Goal: Information Seeking & Learning: Learn about a topic

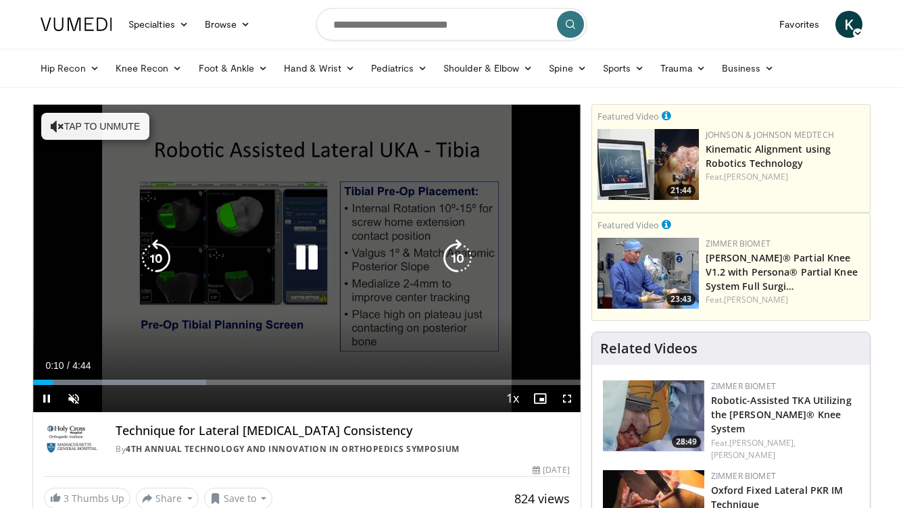
click at [94, 114] on button "Tap to unmute" at bounding box center [95, 126] width 108 height 27
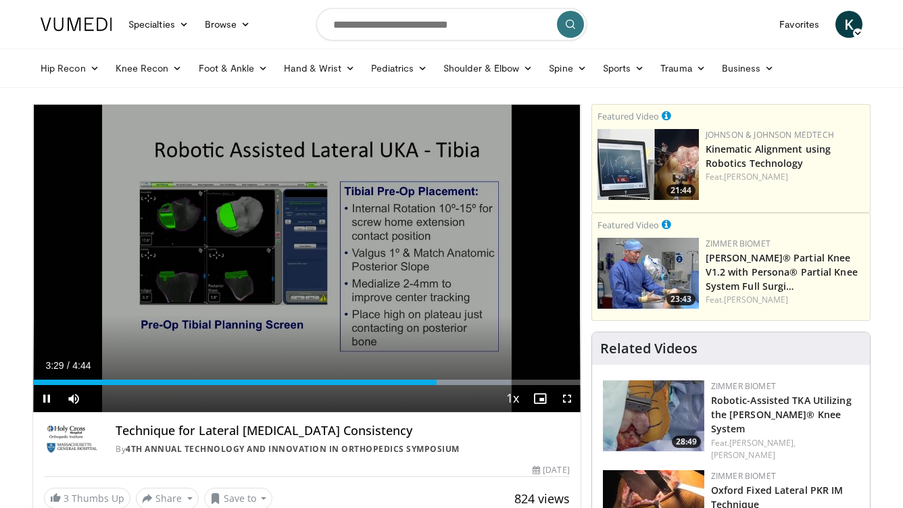
click at [566, 397] on span "Video Player" at bounding box center [567, 398] width 27 height 27
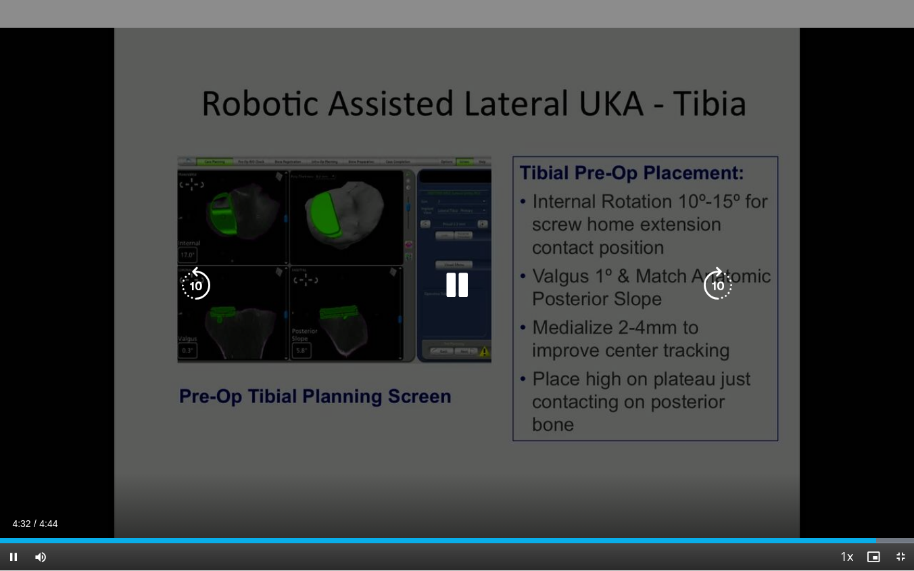
click at [614, 290] on div "Video Player" at bounding box center [457, 285] width 548 height 27
click at [611, 274] on div "Video Player" at bounding box center [457, 285] width 548 height 27
click at [637, 337] on div "40 seconds Tap to unmute" at bounding box center [457, 285] width 914 height 570
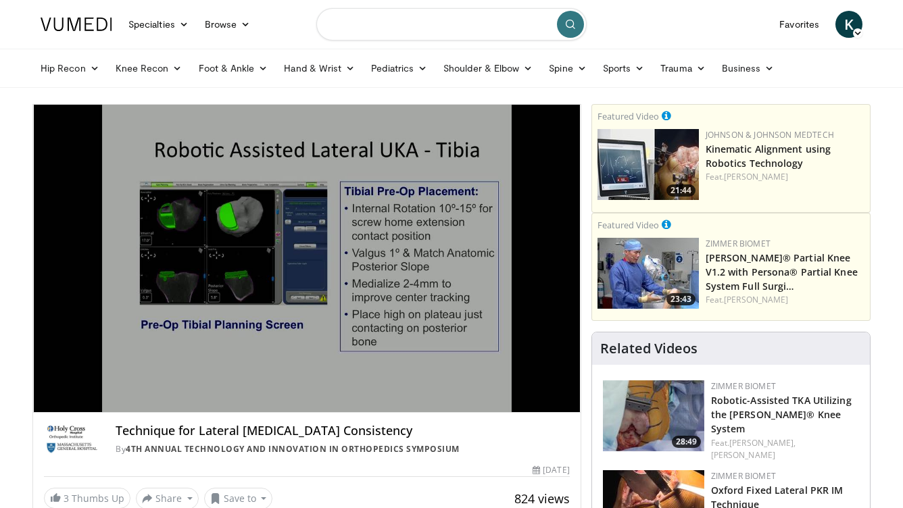
click at [383, 27] on input "Search topics, interventions" at bounding box center [451, 24] width 270 height 32
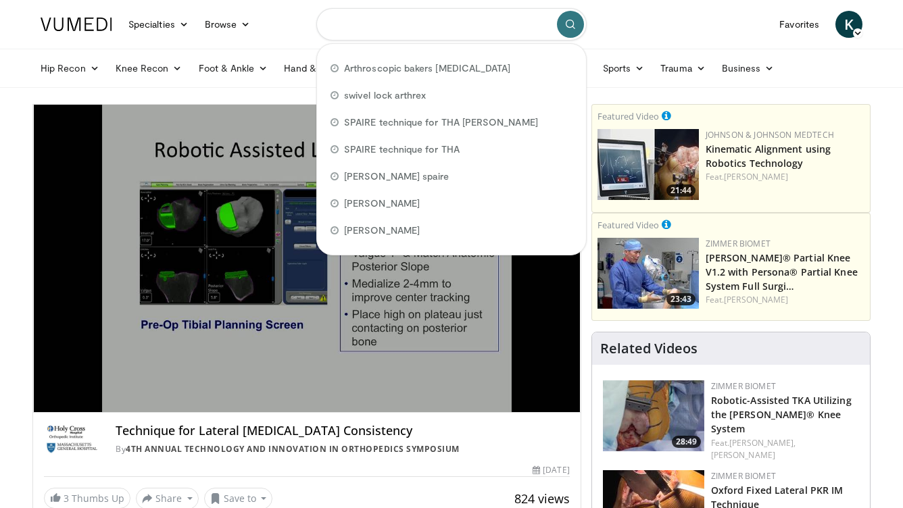
click at [383, 27] on input "Search topics, interventions" at bounding box center [451, 24] width 270 height 32
click at [351, 26] on input "Search topics, interventions" at bounding box center [451, 24] width 270 height 32
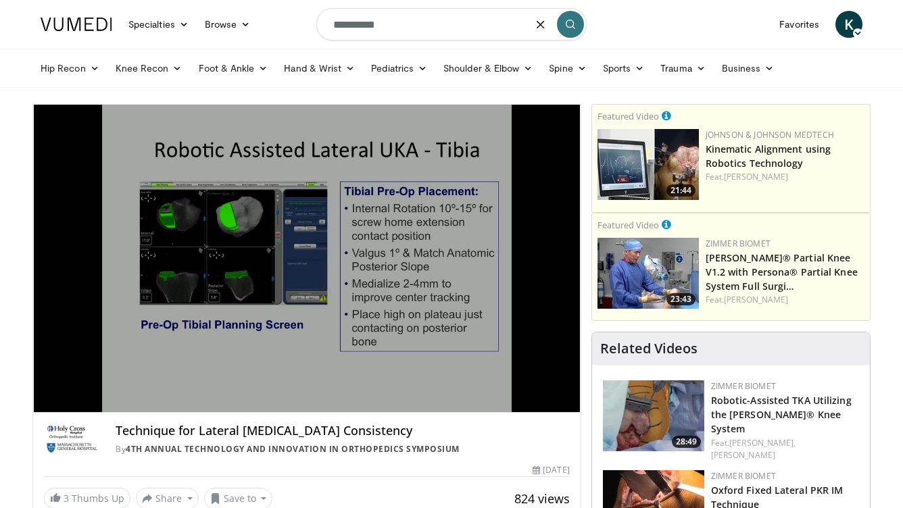
type input "**********"
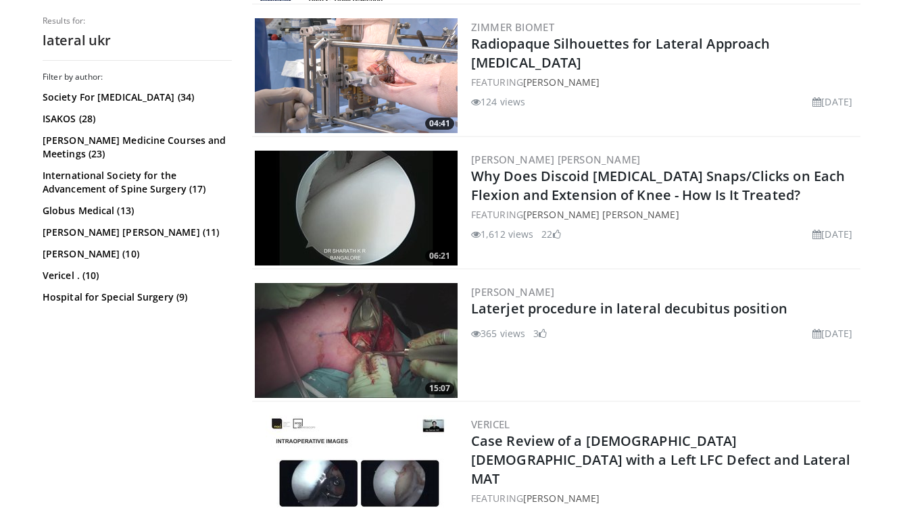
scroll to position [2394, 0]
